Goal: Transaction & Acquisition: Book appointment/travel/reservation

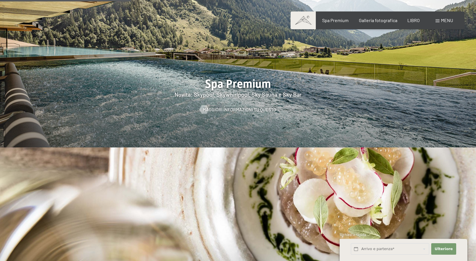
scroll to position [833, 0]
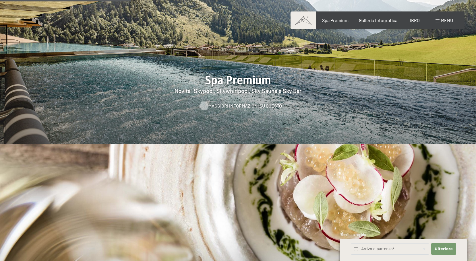
click at [218, 103] on font "Maggiori informazioni su questo" at bounding box center [246, 105] width 74 height 5
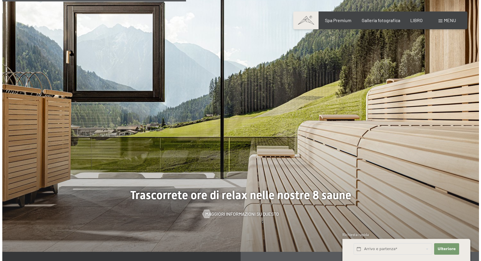
scroll to position [1609, 0]
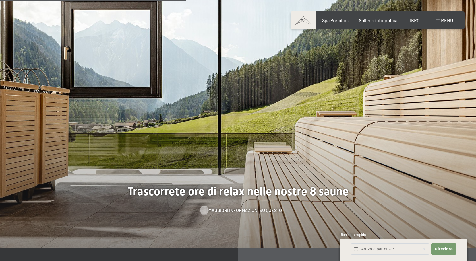
click at [213, 208] on font "Maggiori informazioni su questo" at bounding box center [246, 210] width 74 height 5
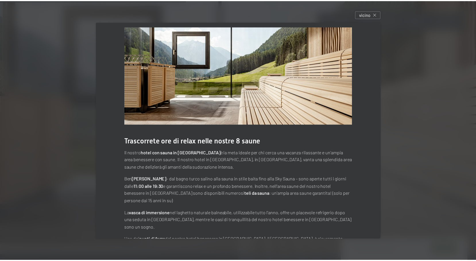
scroll to position [0, 0]
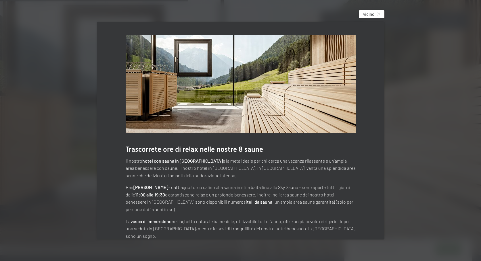
click at [377, 15] on div "vicino" at bounding box center [372, 14] width 26 height 8
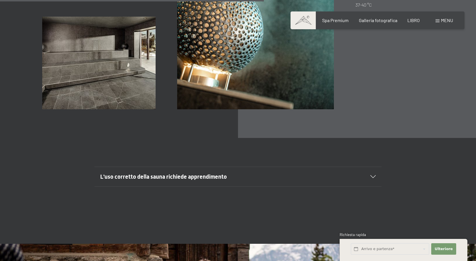
scroll to position [2011, 0]
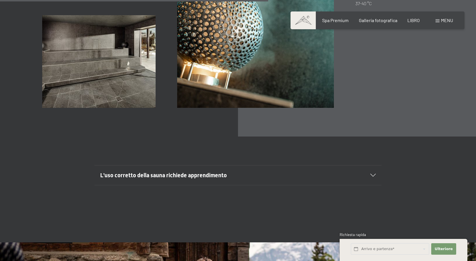
click at [217, 172] on font "L'uso corretto della sauna richiede apprendimento" at bounding box center [163, 175] width 127 height 7
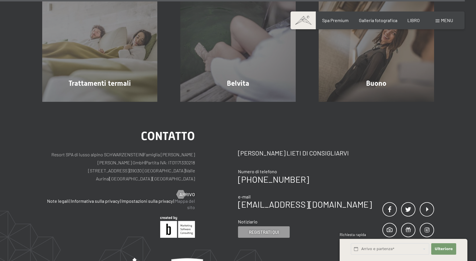
scroll to position [3575, 0]
click at [187, 198] on font "Mappa del sito" at bounding box center [185, 204] width 20 height 12
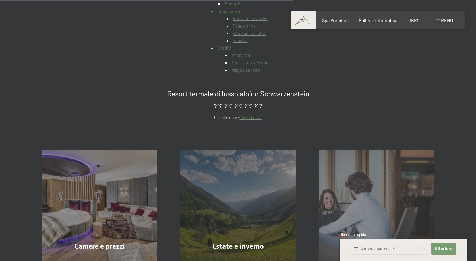
scroll to position [402, 0]
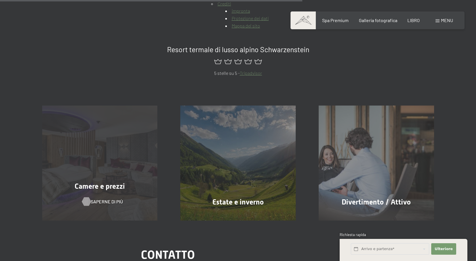
click at [96, 200] on font "Saperne di più" at bounding box center [107, 201] width 32 height 5
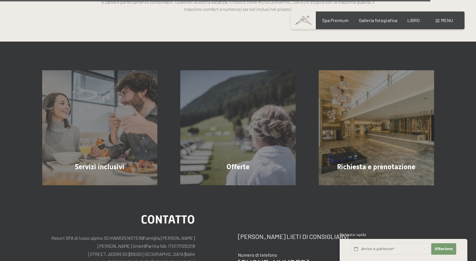
scroll to position [1667, 0]
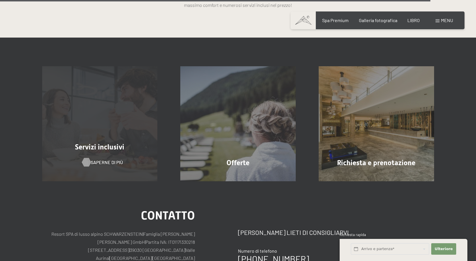
click at [104, 160] on font "Saperne di più" at bounding box center [107, 162] width 32 height 5
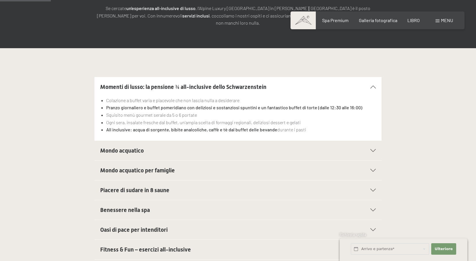
scroll to position [115, 0]
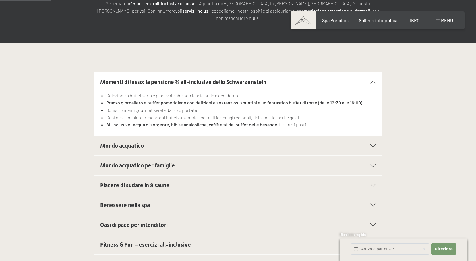
click at [136, 143] on font "Mondo acquatico" at bounding box center [122, 146] width 44 height 7
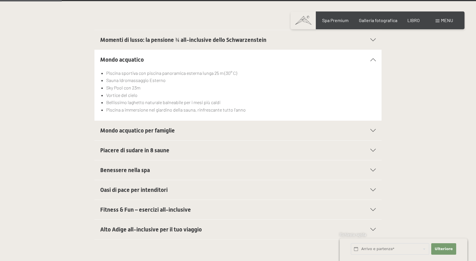
scroll to position [172, 0]
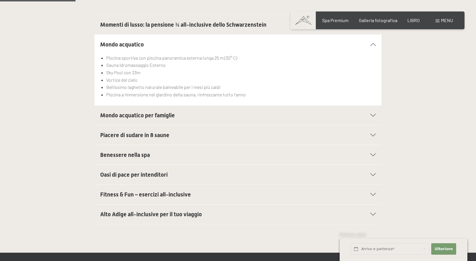
click at [137, 132] on font "Piacere di sudare in 8 saune" at bounding box center [134, 135] width 69 height 7
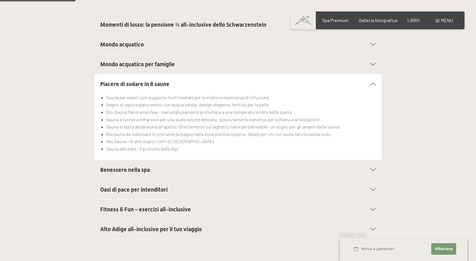
click at [121, 167] on font "Benessere nella spa" at bounding box center [125, 170] width 50 height 7
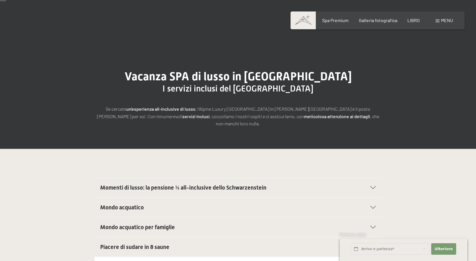
scroll to position [0, 0]
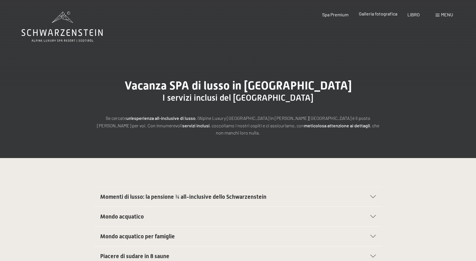
click at [385, 15] on font "Galleria fotografica" at bounding box center [378, 13] width 39 height 5
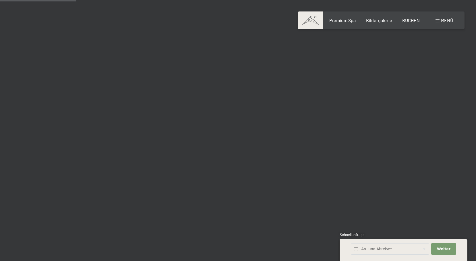
scroll to position [1092, 0]
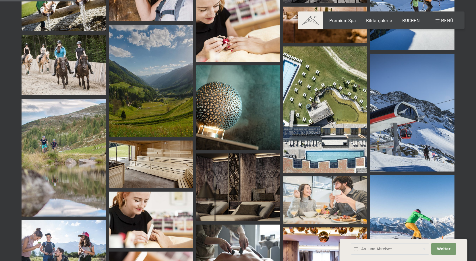
click at [445, 18] on span "Menü" at bounding box center [447, 20] width 12 height 5
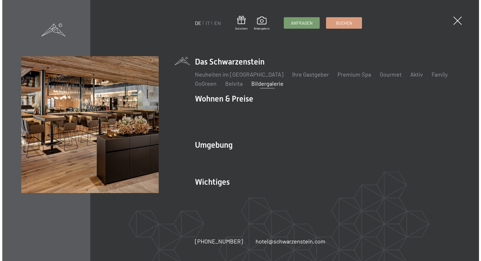
scroll to position [1100, 0]
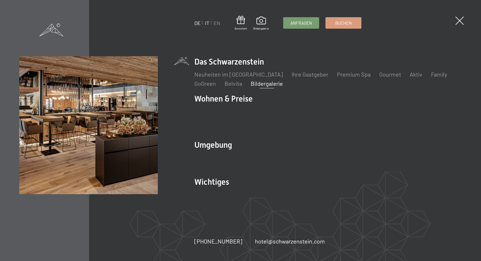
click at [206, 22] on link "IT" at bounding box center [207, 23] width 4 height 6
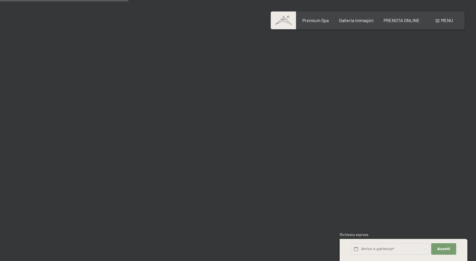
scroll to position [1810, 0]
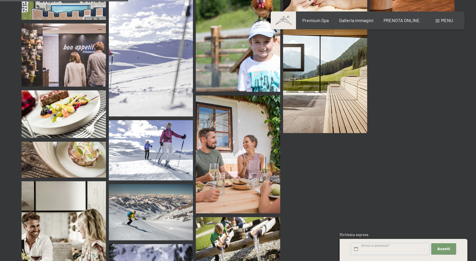
click at [367, 248] on input "text" at bounding box center [390, 250] width 78 height 12
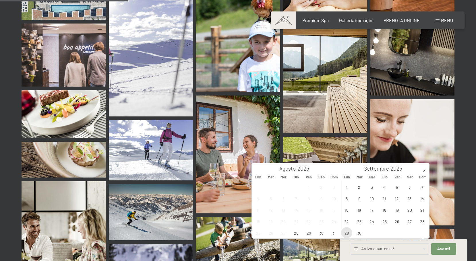
click at [348, 232] on span "29" at bounding box center [346, 233] width 11 height 11
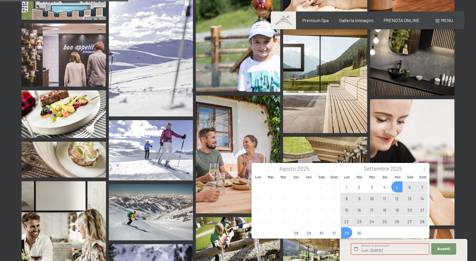
click at [424, 169] on icon at bounding box center [425, 170] width 2 height 4
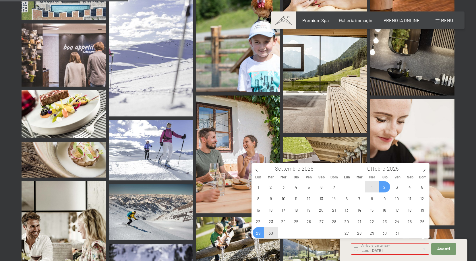
click at [385, 187] on span "2" at bounding box center [384, 187] width 11 height 11
type input "Lun. 29/09/2025 - Gio. 02/10/2025"
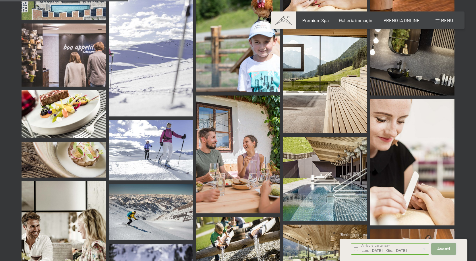
click at [439, 247] on button "Avanti Nascondere i campi dell'indirizzo" at bounding box center [444, 250] width 25 height 12
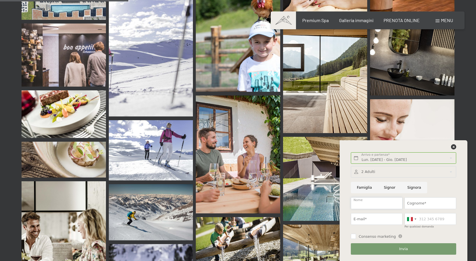
click at [363, 204] on input "Nome" at bounding box center [377, 204] width 52 height 12
type input "matteo mascia"
click at [419, 204] on input "Cognome*" at bounding box center [431, 204] width 52 height 12
type input "civolani"
click at [379, 219] on input "E-mail*" at bounding box center [377, 220] width 52 height 12
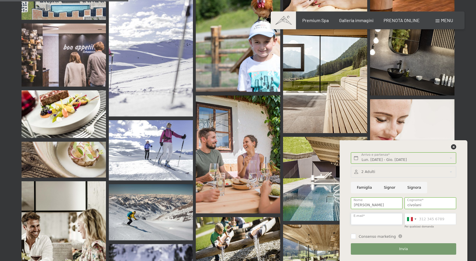
type input "civo1975@gmail.com"
click at [423, 218] on input "Per qualsiasi domanda" at bounding box center [431, 220] width 52 height 12
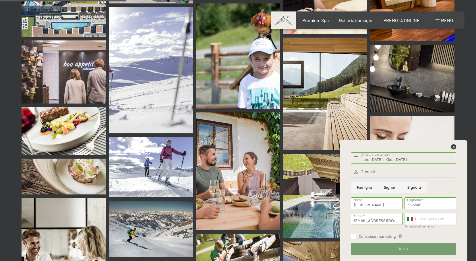
scroll to position [1782, 0]
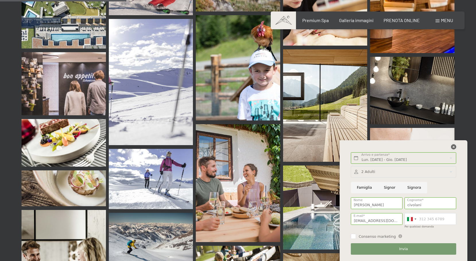
click at [455, 147] on icon at bounding box center [453, 147] width 5 height 5
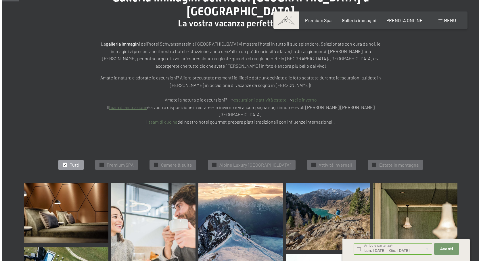
scroll to position [0, 0]
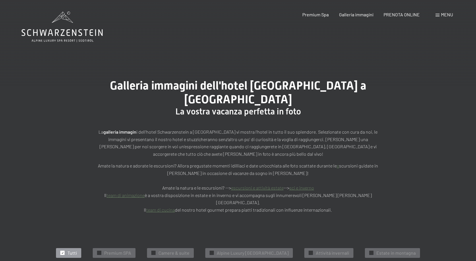
click at [449, 16] on span "Menu" at bounding box center [447, 14] width 12 height 5
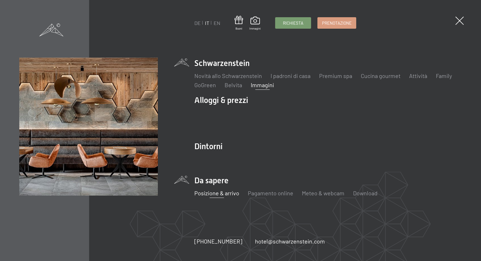
click at [217, 193] on link "Posizione & arrivo" at bounding box center [216, 193] width 45 height 7
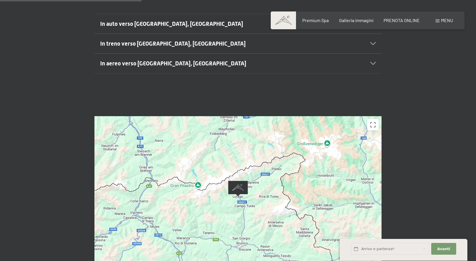
scroll to position [230, 0]
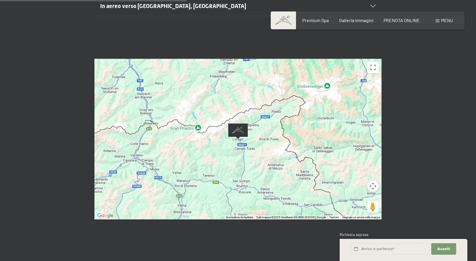
click at [261, 115] on div at bounding box center [238, 139] width 287 height 161
